Goal: Task Accomplishment & Management: Manage account settings

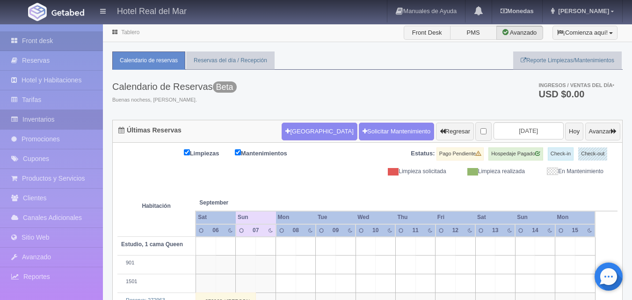
click at [71, 115] on link "Inventarios" at bounding box center [51, 119] width 103 height 19
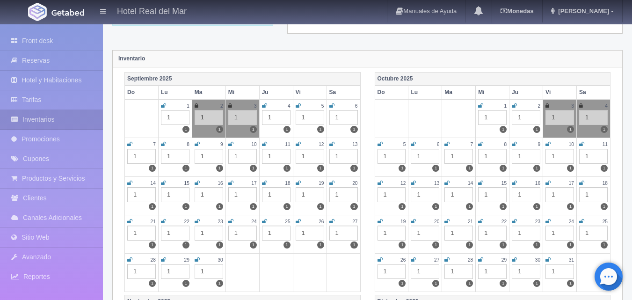
scroll to position [87, 0]
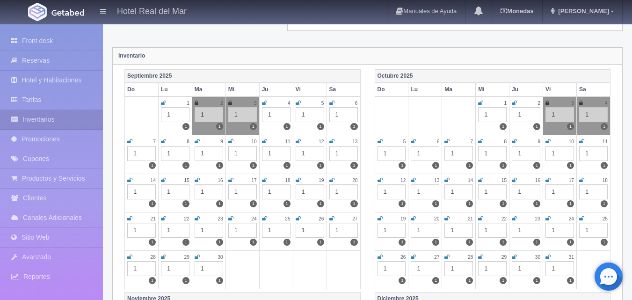
drag, startPoint x: 168, startPoint y: 138, endPoint x: 160, endPoint y: 145, distance: 10.9
click at [167, 140] on div "8" at bounding box center [175, 141] width 29 height 8
click at [162, 141] on icon at bounding box center [163, 141] width 5 height 6
click at [198, 140] on icon at bounding box center [196, 141] width 5 height 6
